Goal: Information Seeking & Learning: Learn about a topic

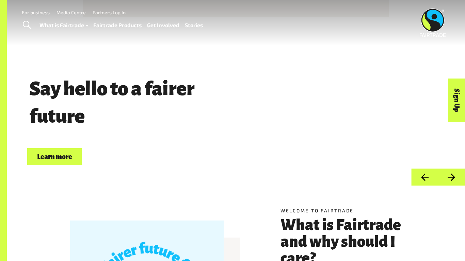
click at [449, 177] on button "Next" at bounding box center [451, 177] width 27 height 17
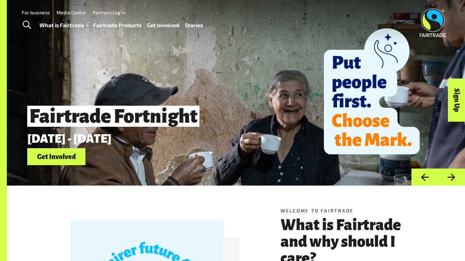
click at [449, 177] on button "Next" at bounding box center [451, 177] width 27 height 17
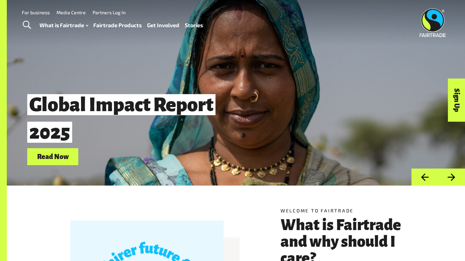
click at [449, 177] on button "Next" at bounding box center [451, 177] width 27 height 17
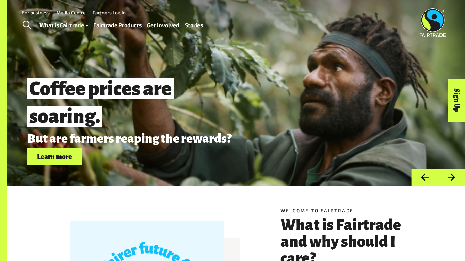
click at [449, 177] on button "Next" at bounding box center [451, 177] width 27 height 17
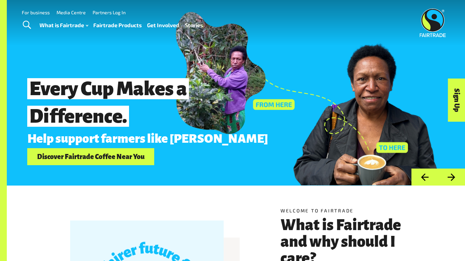
click at [449, 177] on button "Next" at bounding box center [451, 177] width 27 height 17
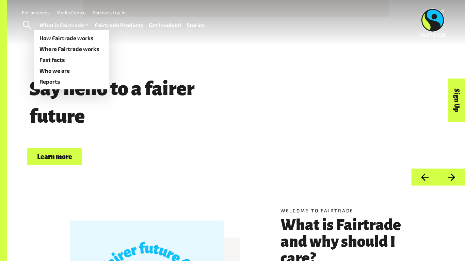
click at [72, 23] on link "What is Fairtrade" at bounding box center [64, 25] width 50 height 10
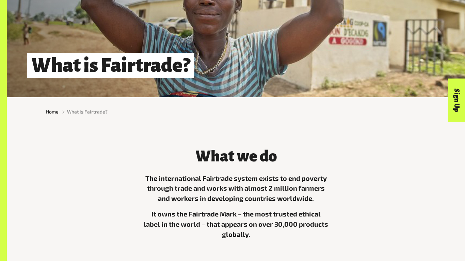
scroll to position [90, 0]
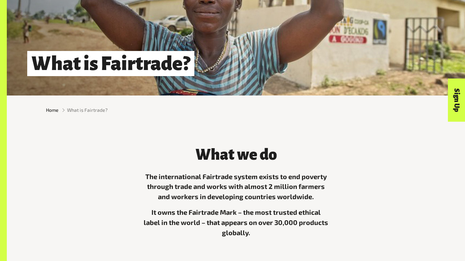
click at [90, 111] on span "What is Fairtrade?" at bounding box center [87, 109] width 40 height 7
click at [63, 109] on li "What is Fairtrade?" at bounding box center [83, 109] width 49 height 7
click at [57, 110] on span "Home" at bounding box center [52, 109] width 13 height 7
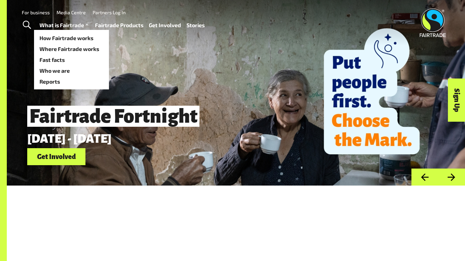
click at [66, 27] on link "What is Fairtrade" at bounding box center [64, 25] width 50 height 10
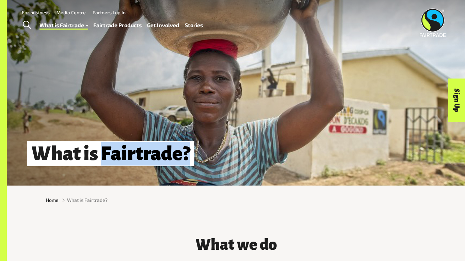
drag, startPoint x: 103, startPoint y: 155, endPoint x: 259, endPoint y: 153, distance: 155.1
click at [259, 153] on div "What is Fairtrade?" at bounding box center [236, 153] width 458 height 23
click at [257, 152] on div "What is Fairtrade?" at bounding box center [236, 153] width 458 height 23
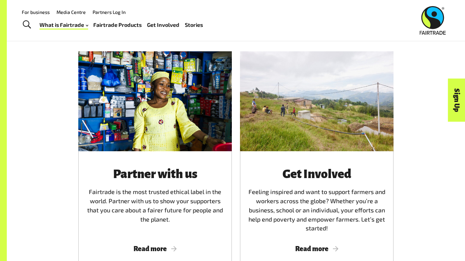
scroll to position [1636, 0]
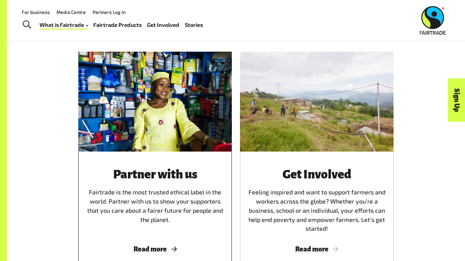
click at [165, 239] on div "Partner with us Fairtrade is the most trusted ethical label in the world. Partn…" at bounding box center [154, 211] width 153 height 118
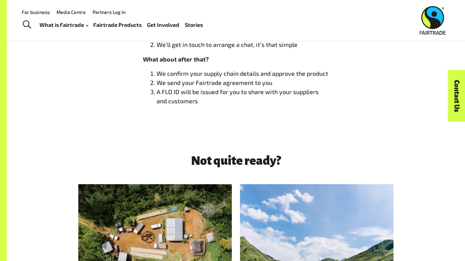
scroll to position [592, 0]
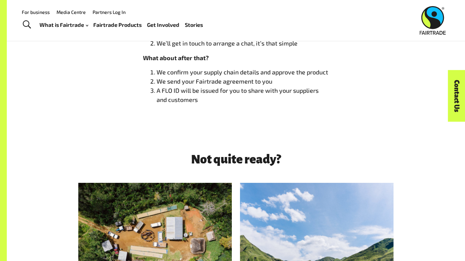
click at [130, 27] on link "Fairtrade Products" at bounding box center [117, 25] width 48 height 10
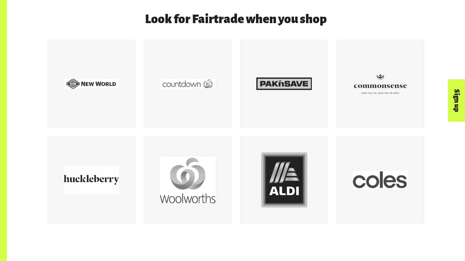
scroll to position [935, 0]
click at [203, 16] on div "Look for Fairtrade when you shop" at bounding box center [236, 122] width 388 height 219
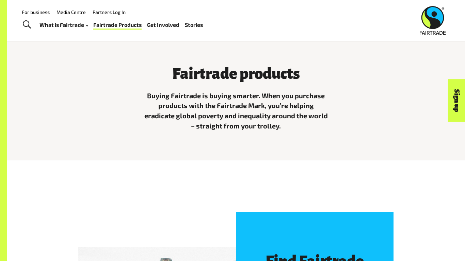
scroll to position [0, 0]
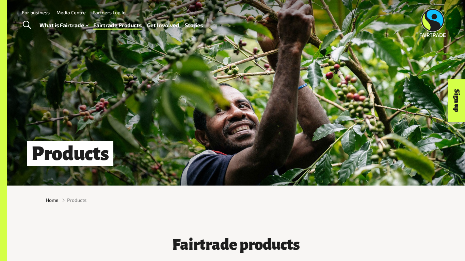
click at [25, 23] on span "Toggle Search" at bounding box center [27, 25] width 8 height 9
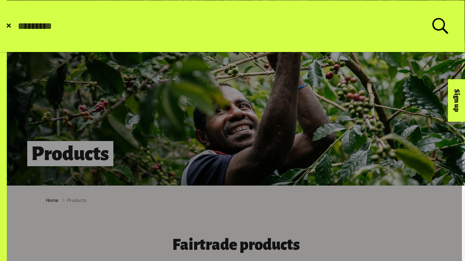
paste input "**********"
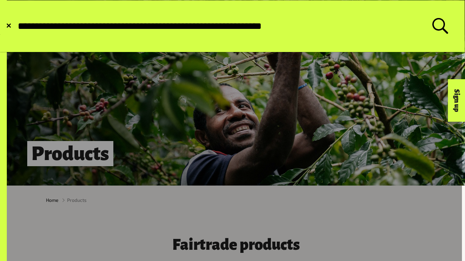
type input "**********"
click at [17, 26] on button "Submit Search" at bounding box center [17, 26] width 0 height 0
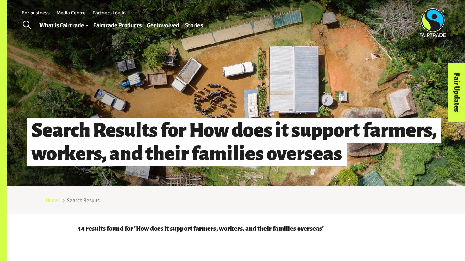
click at [54, 200] on span "Home" at bounding box center [52, 200] width 13 height 7
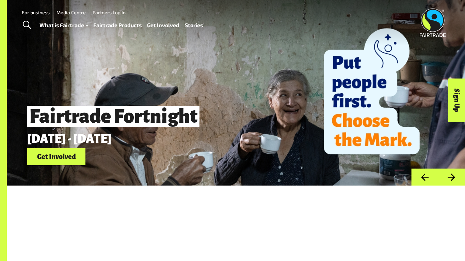
click at [449, 173] on button "Next" at bounding box center [451, 177] width 27 height 17
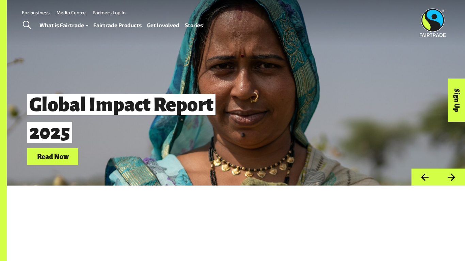
click at [449, 173] on button "Next" at bounding box center [451, 177] width 27 height 17
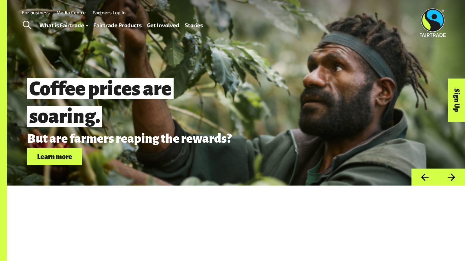
click at [423, 175] on button "Previous" at bounding box center [424, 177] width 27 height 17
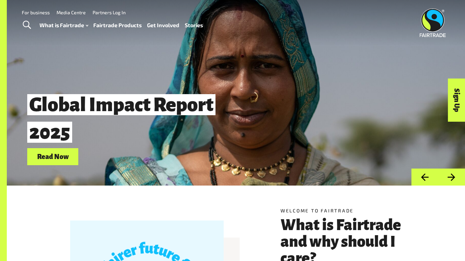
click at [63, 154] on link "Read Now" at bounding box center [52, 156] width 51 height 17
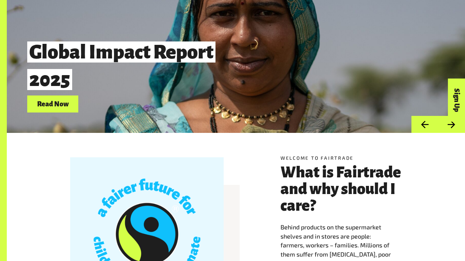
scroll to position [52, 0]
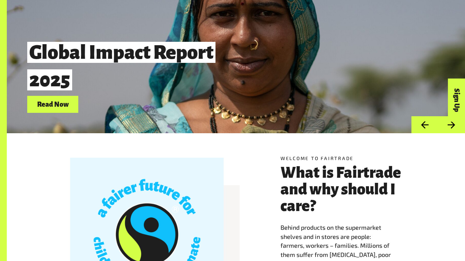
click at [177, 124] on div "Global Impact Report 2025 Read Now" at bounding box center [236, 41] width 458 height 186
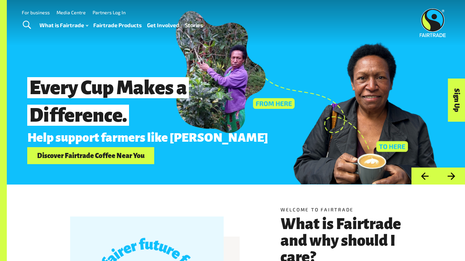
scroll to position [0, 0]
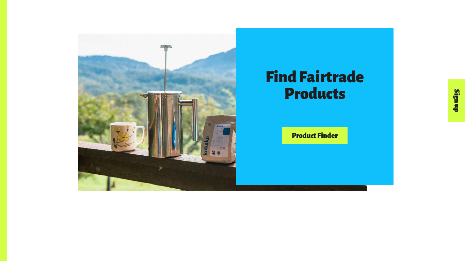
scroll to position [356, 0]
